Goal: Find specific page/section: Find specific page/section

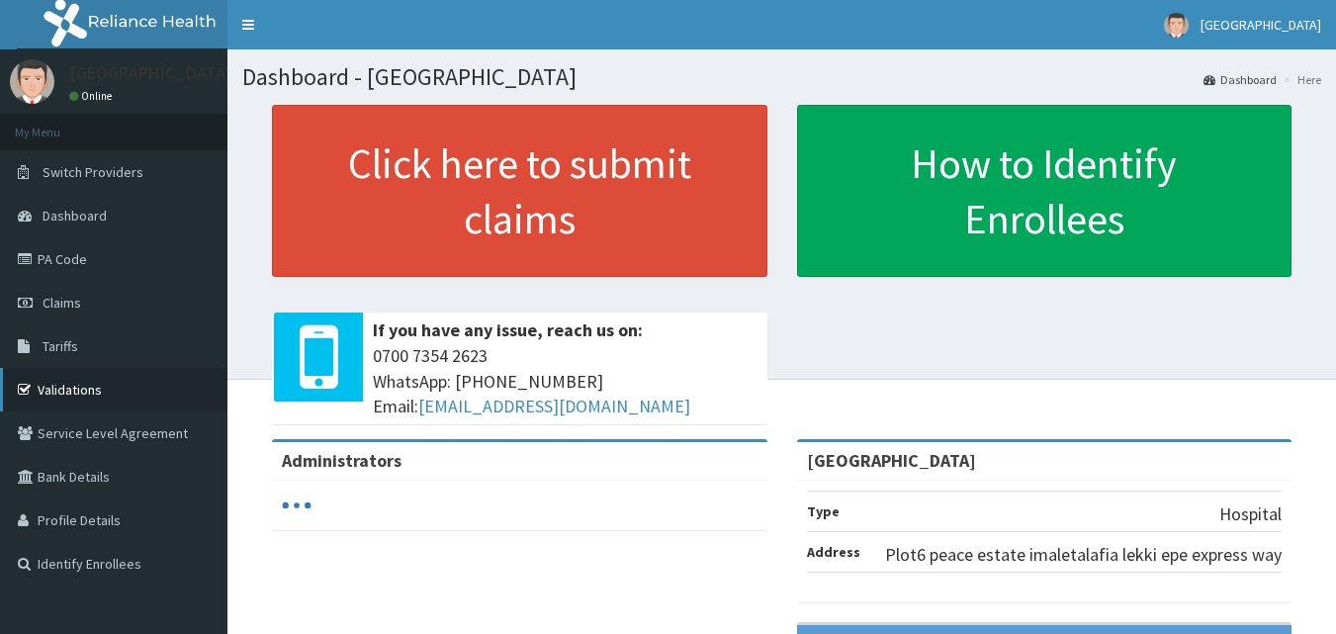
click at [81, 385] on link "Validations" at bounding box center [114, 390] width 228 height 44
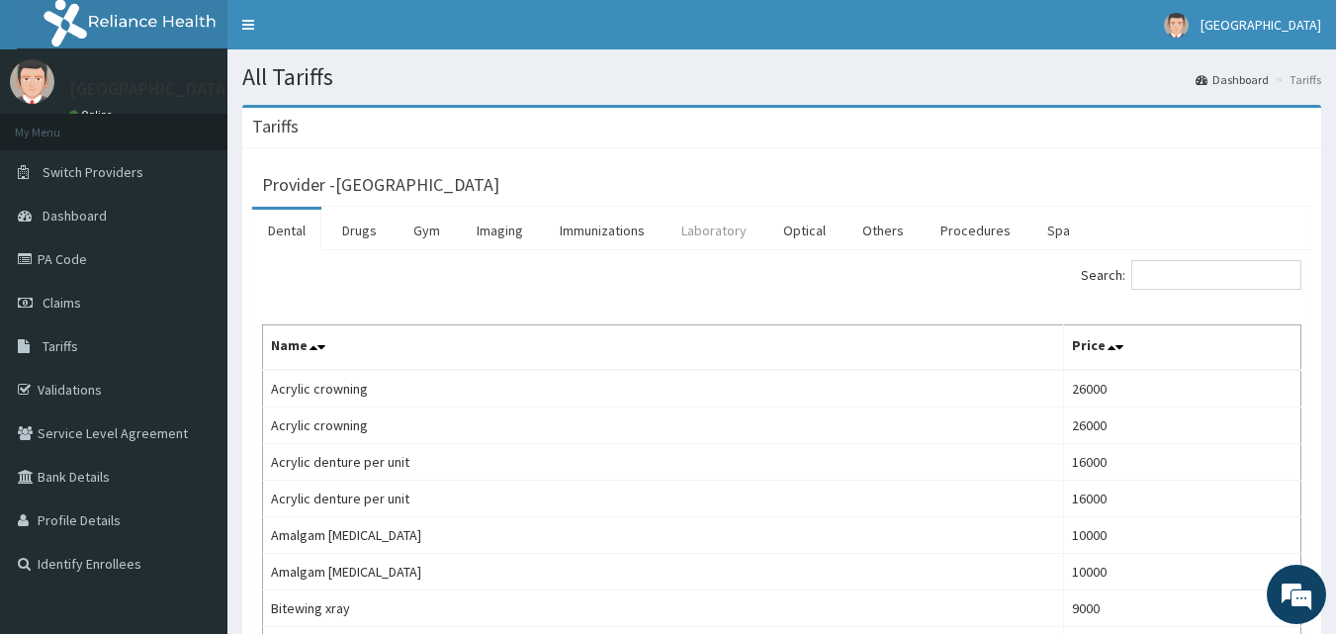
click at [701, 229] on link "Laboratory" at bounding box center [714, 231] width 97 height 42
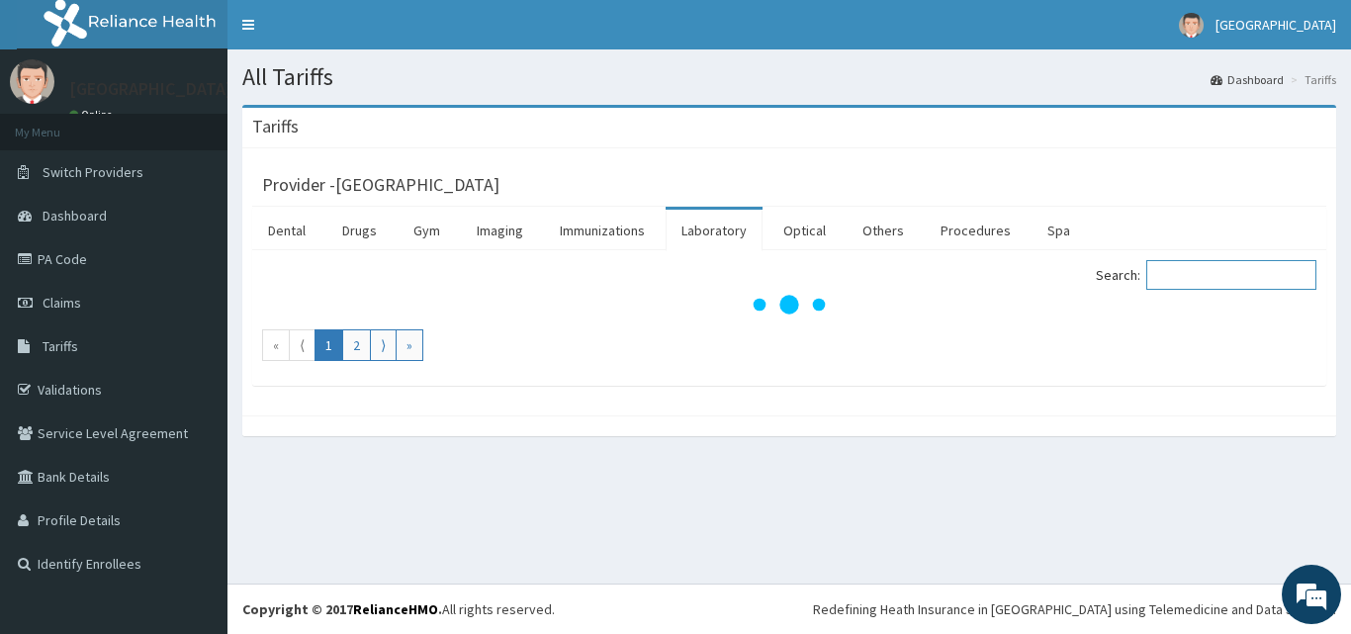
click at [1227, 277] on input "Search:" at bounding box center [1231, 275] width 170 height 30
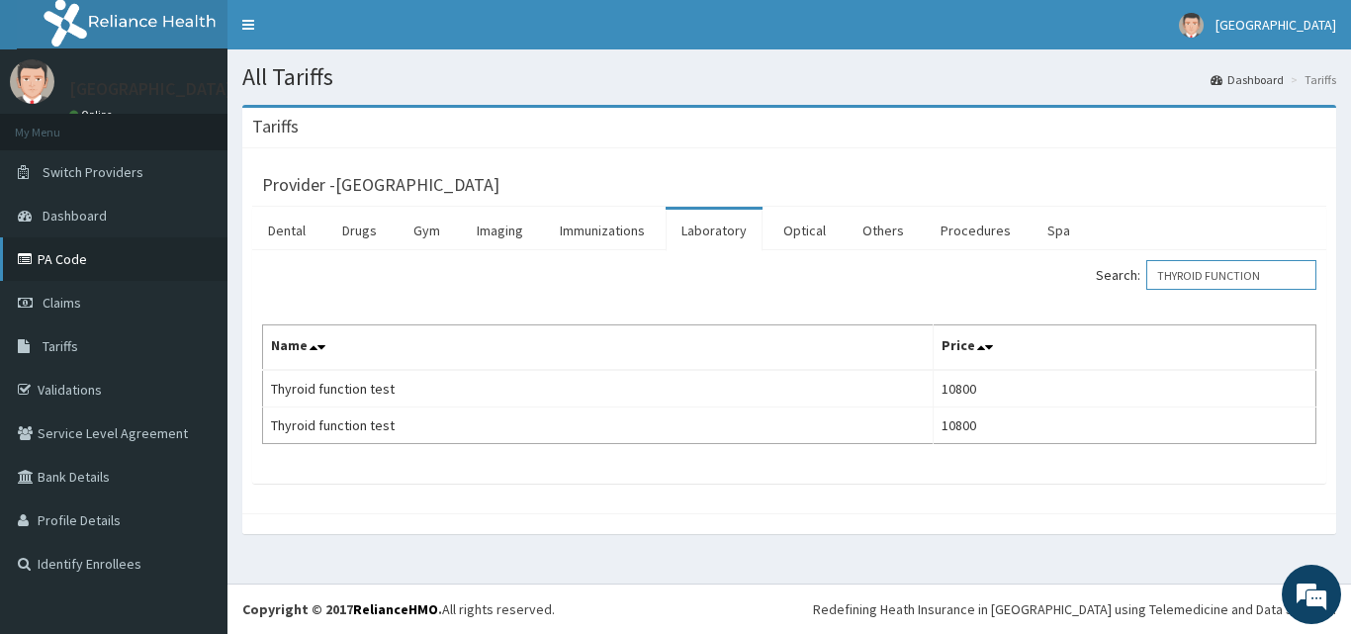
type input "THYROID FUNCTION"
click at [82, 259] on link "PA Code" at bounding box center [114, 259] width 228 height 44
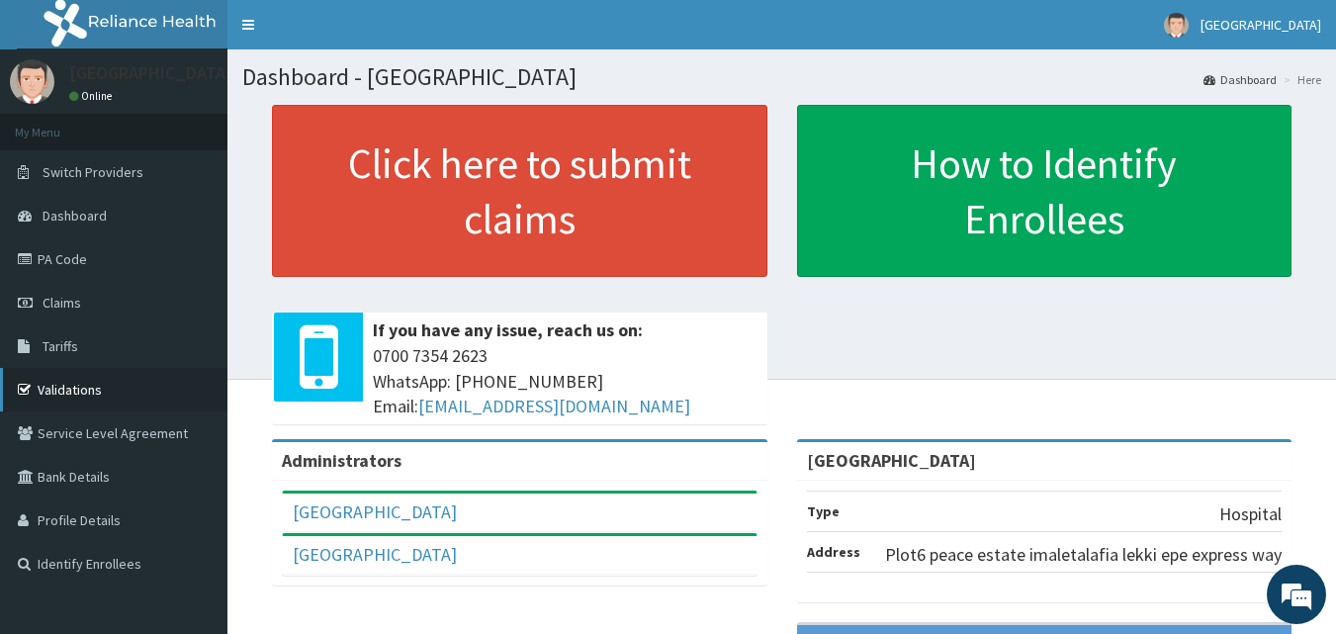
click at [93, 396] on link "Validations" at bounding box center [114, 390] width 228 height 44
